Goal: Find specific fact: Find specific fact

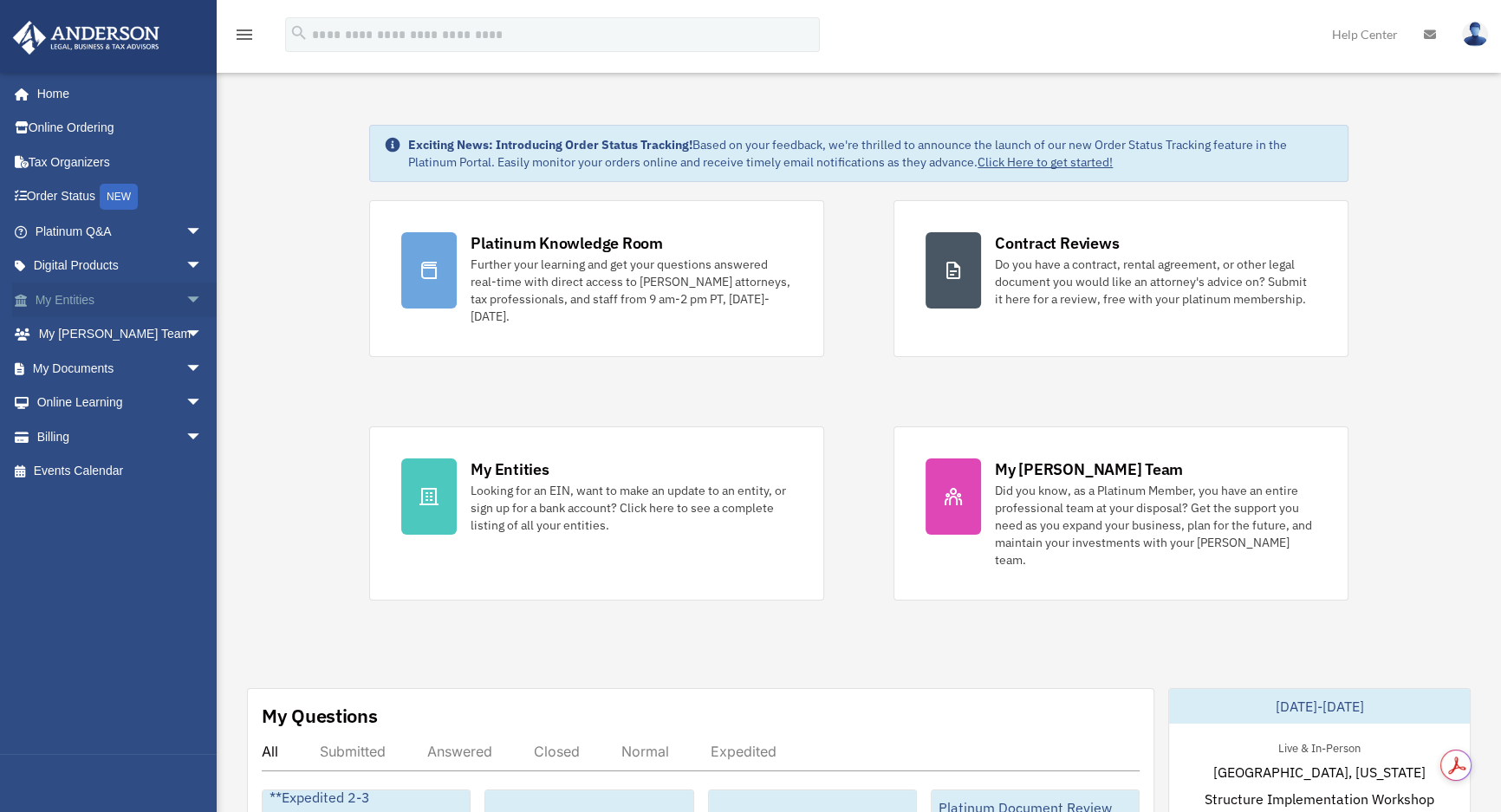
click at [125, 293] on link "My Entities arrow_drop_down" at bounding box center [121, 299] width 217 height 35
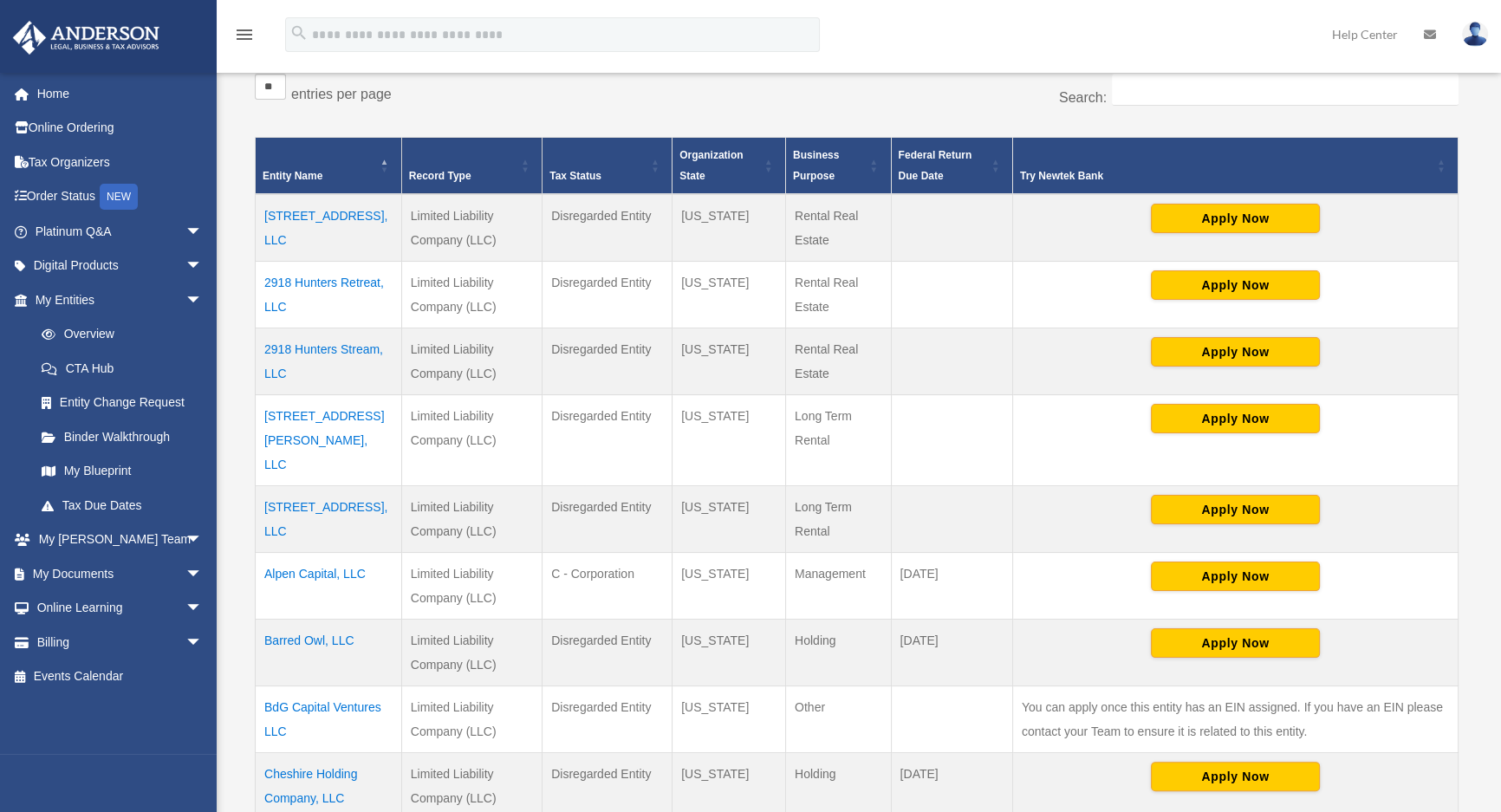
scroll to position [314, 0]
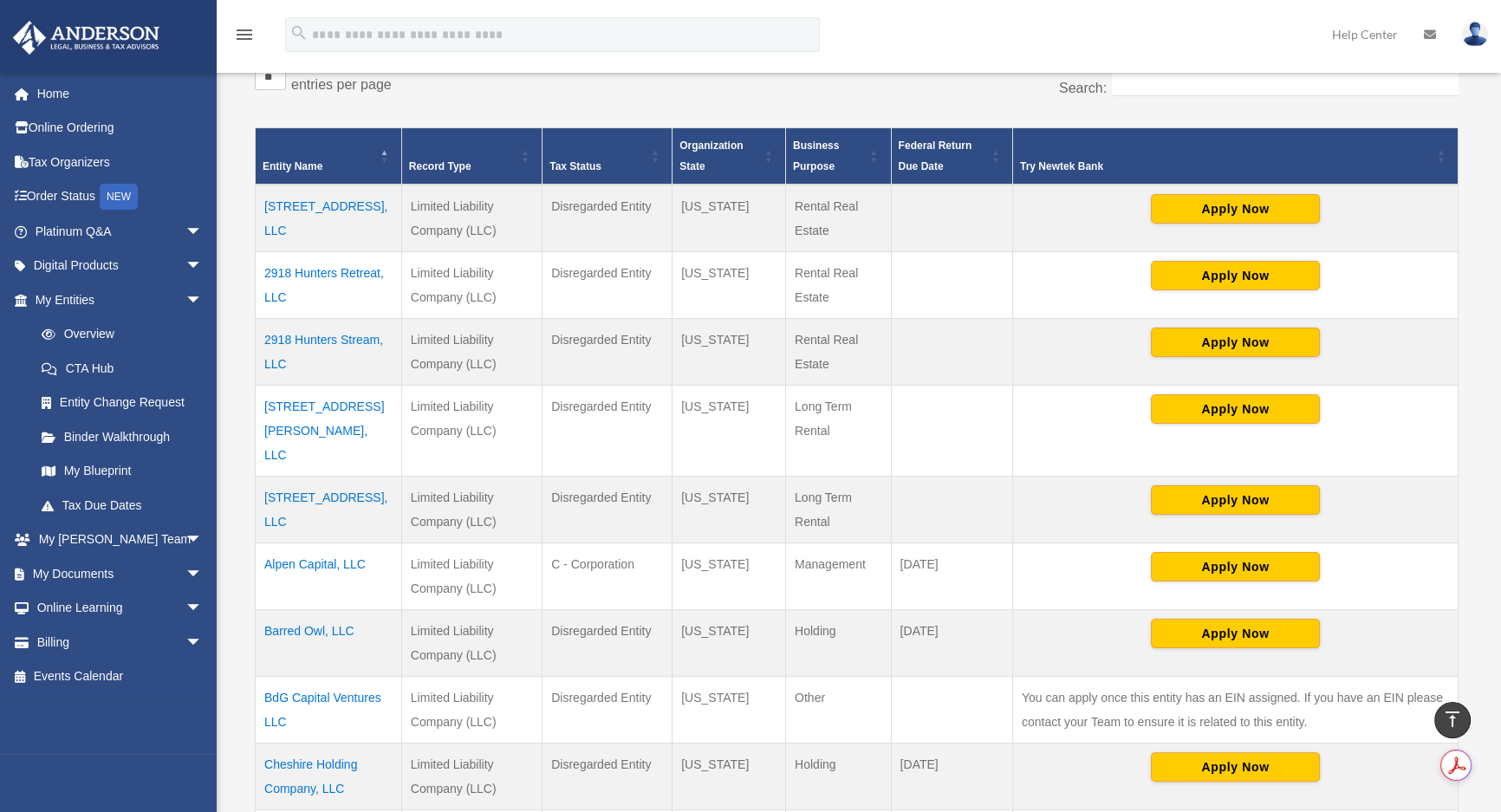
click at [301, 543] on td "Alpen Capital, LLC" at bounding box center [328, 576] width 146 height 67
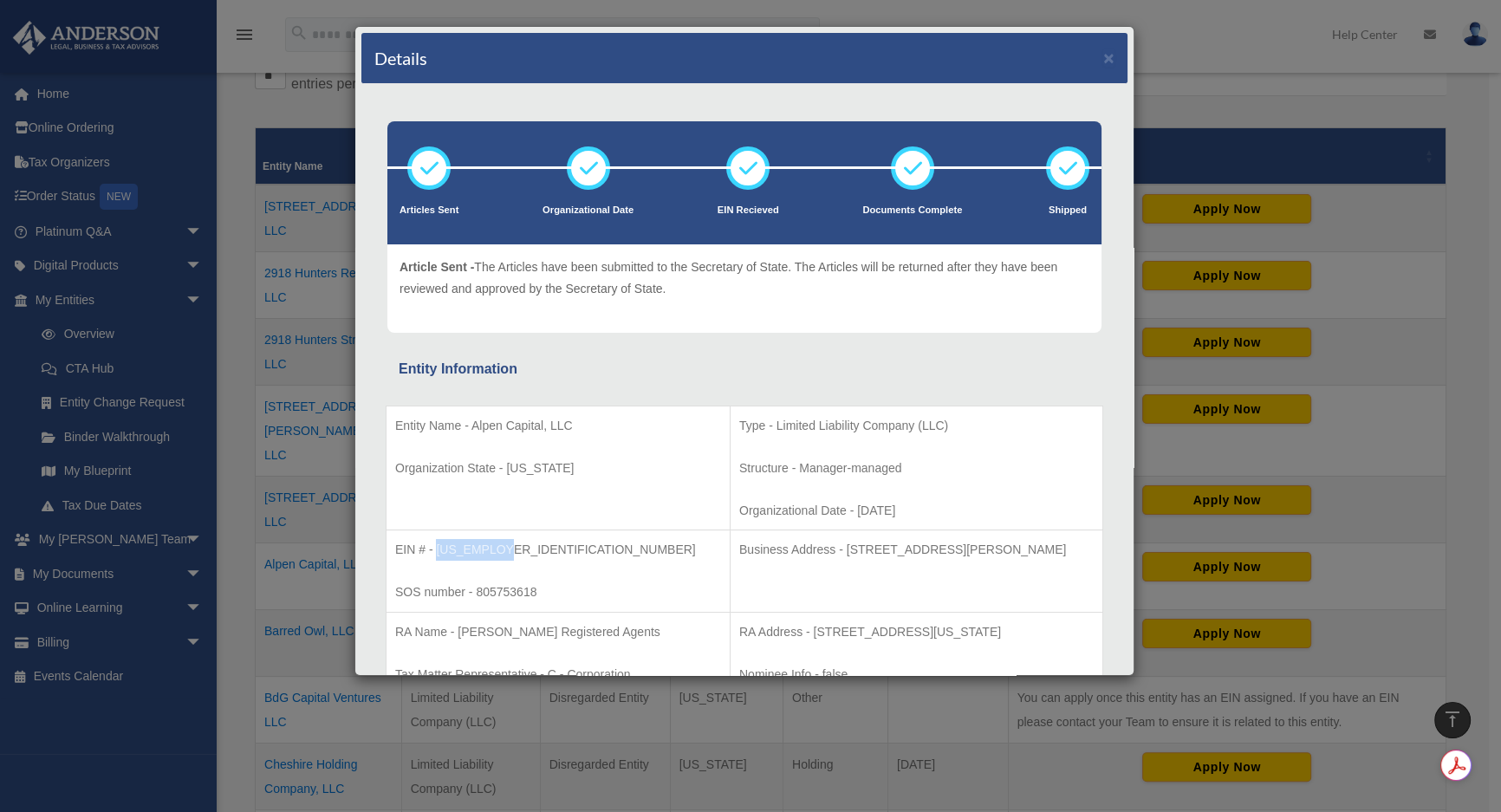
drag, startPoint x: 509, startPoint y: 548, endPoint x: 437, endPoint y: 545, distance: 72.1
click at [437, 545] on p "EIN # - 33-1594806" at bounding box center [558, 549] width 325 height 22
copy p "33-1594806"
